Goal: Task Accomplishment & Management: Complete application form

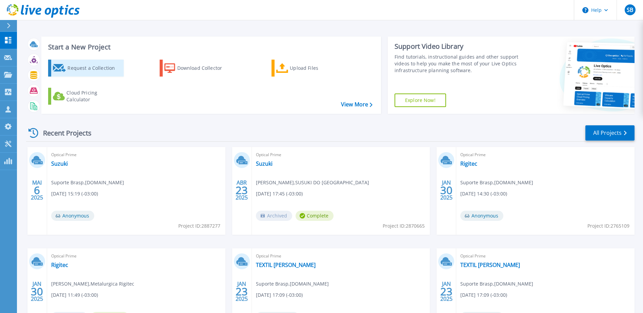
click at [102, 66] on div "Request a Collection" at bounding box center [94, 68] width 54 height 14
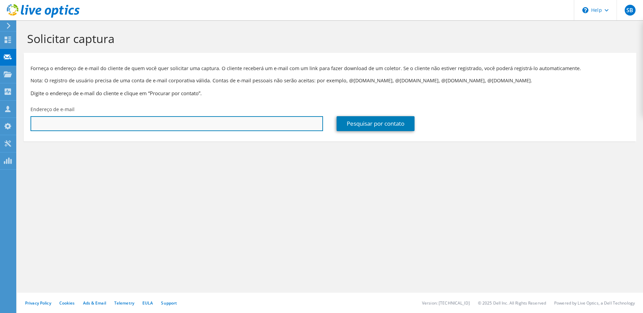
click at [100, 123] on input "text" at bounding box center [176, 123] width 292 height 15
paste input "cristiano.santos@itvix.com.br"
drag, startPoint x: 44, startPoint y: 120, endPoint x: -7, endPoint y: 115, distance: 51.4
click at [0, 115] on html "SB Membro da equipe Suporte Brasp servicedesk@brasp.com.br brasp.com.br My Prof…" at bounding box center [321, 156] width 643 height 313
type input "M"
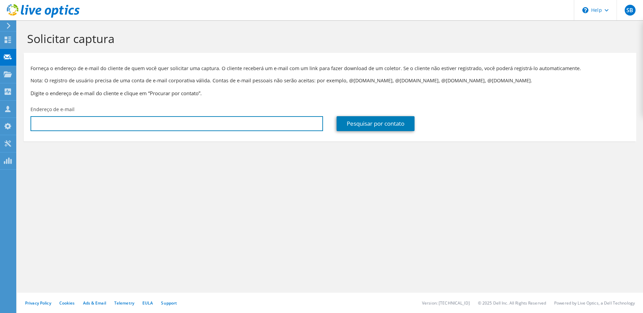
paste input "cristiano.santos@itvix.com.br"
type input "cristiano.santos@itvix.com.br"
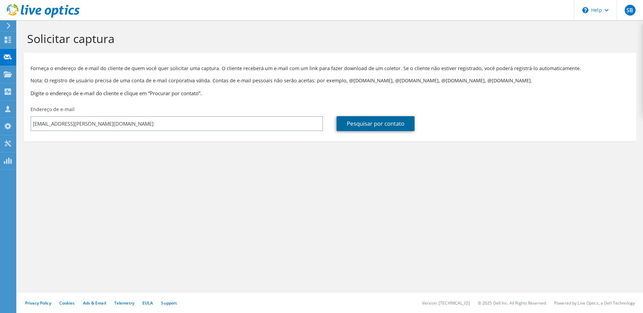
click at [385, 124] on link "Pesquisar por contato" at bounding box center [376, 123] width 78 height 15
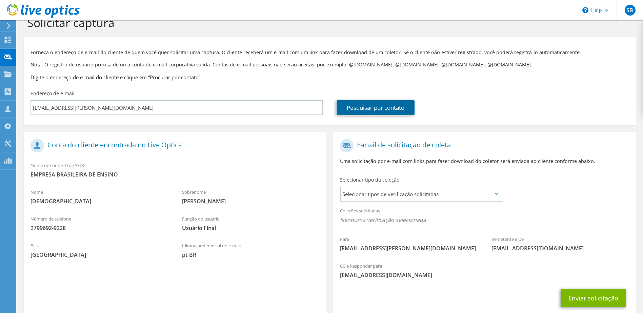
scroll to position [34, 0]
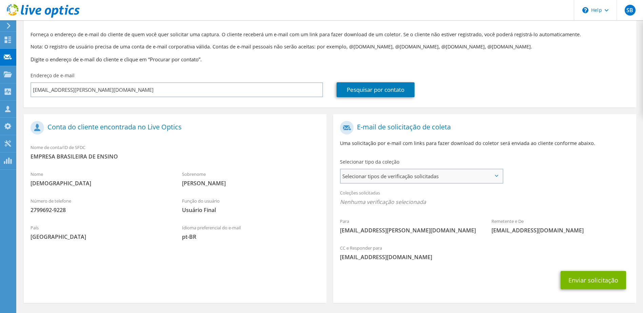
click at [394, 181] on span "Selecionar tipos de verificação solicitadas" at bounding box center [421, 176] width 161 height 14
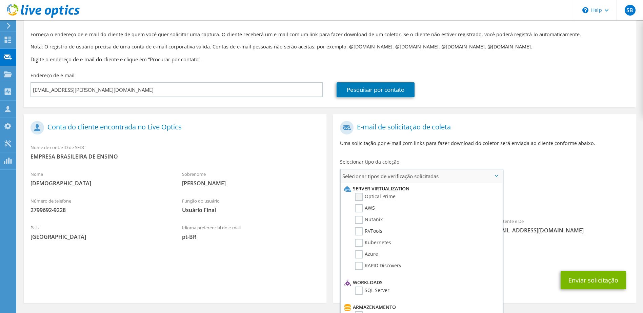
click at [359, 198] on label "Optical Prime" at bounding box center [375, 197] width 41 height 8
click at [0, 0] on input "Optical Prime" at bounding box center [0, 0] width 0 height 0
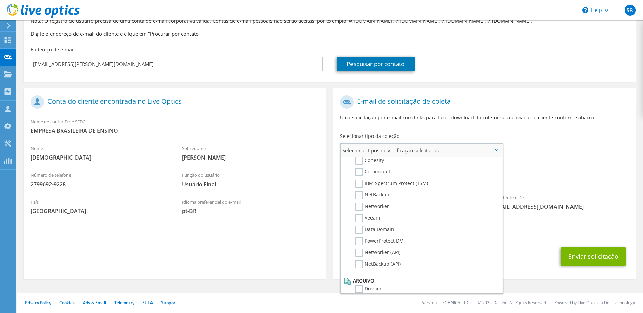
scroll to position [322, 0]
click at [360, 279] on label "Dossier" at bounding box center [368, 282] width 27 height 8
click at [0, 0] on input "Dossier" at bounding box center [0, 0] width 0 height 0
click at [359, 205] on label "RVTools" at bounding box center [368, 206] width 27 height 8
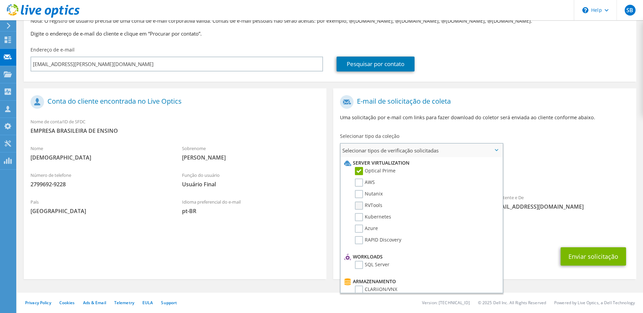
click at [0, 0] on input "RVTools" at bounding box center [0, 0] width 0 height 0
click at [536, 144] on div "Para cristiano.santos@itvix.com.br Remetente e De liveoptics@liveoptics.com" at bounding box center [484, 154] width 303 height 125
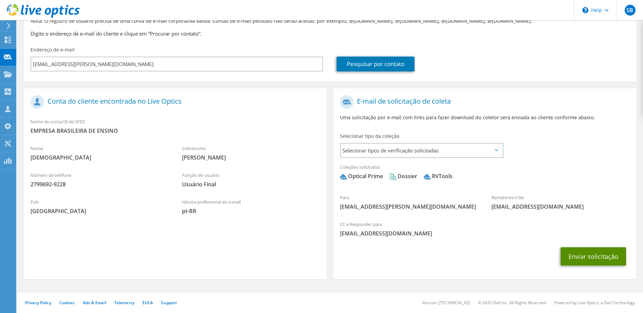
click at [602, 258] on button "Enviar solicitação" at bounding box center [593, 256] width 65 height 18
